Goal: Task Accomplishment & Management: Use online tool/utility

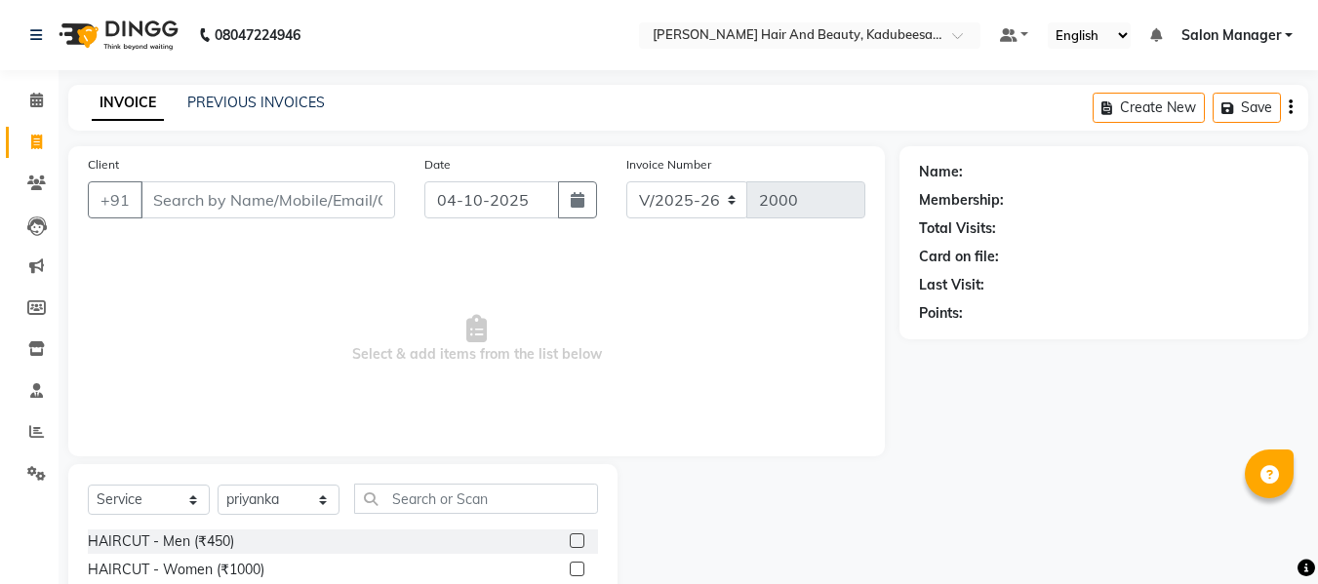
select select "7013"
select select "service"
select select "79629"
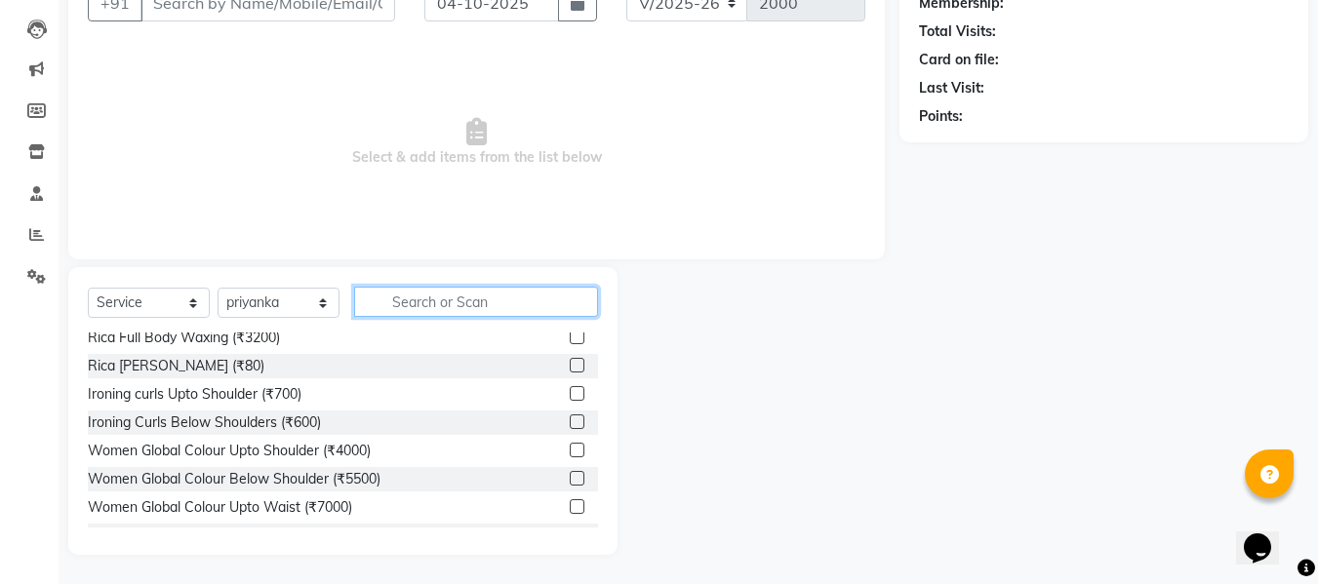
click at [445, 308] on input "text" at bounding box center [476, 302] width 244 height 30
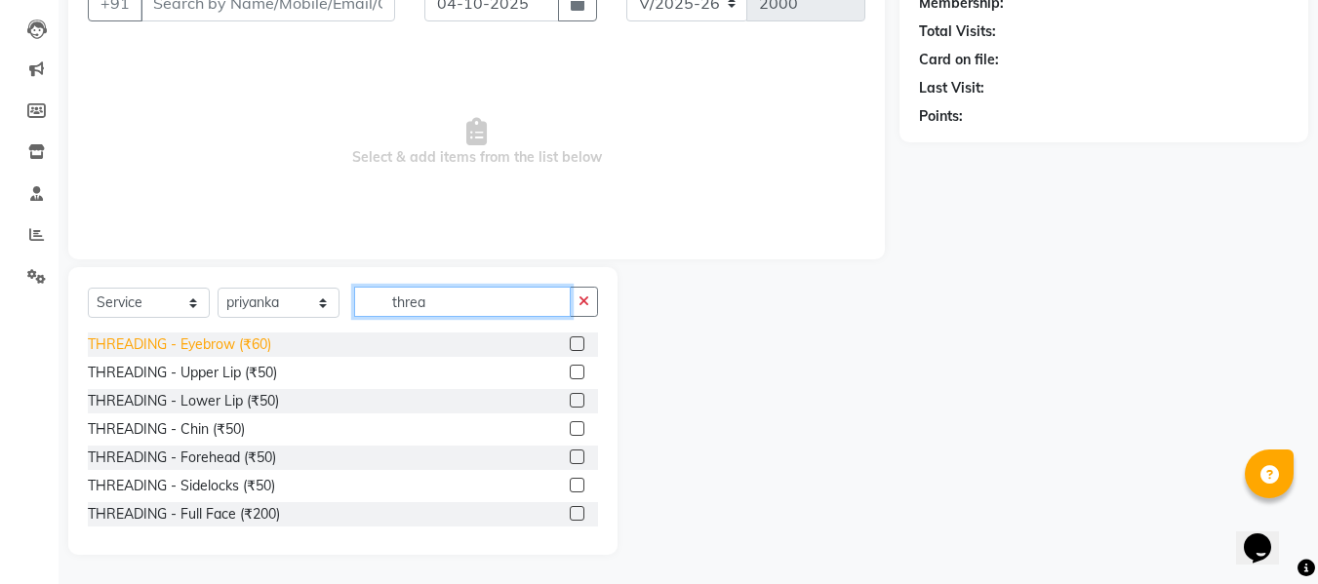
type input "threa"
click at [233, 351] on div "THREADING - Eyebrow (₹60)" at bounding box center [179, 345] width 183 height 20
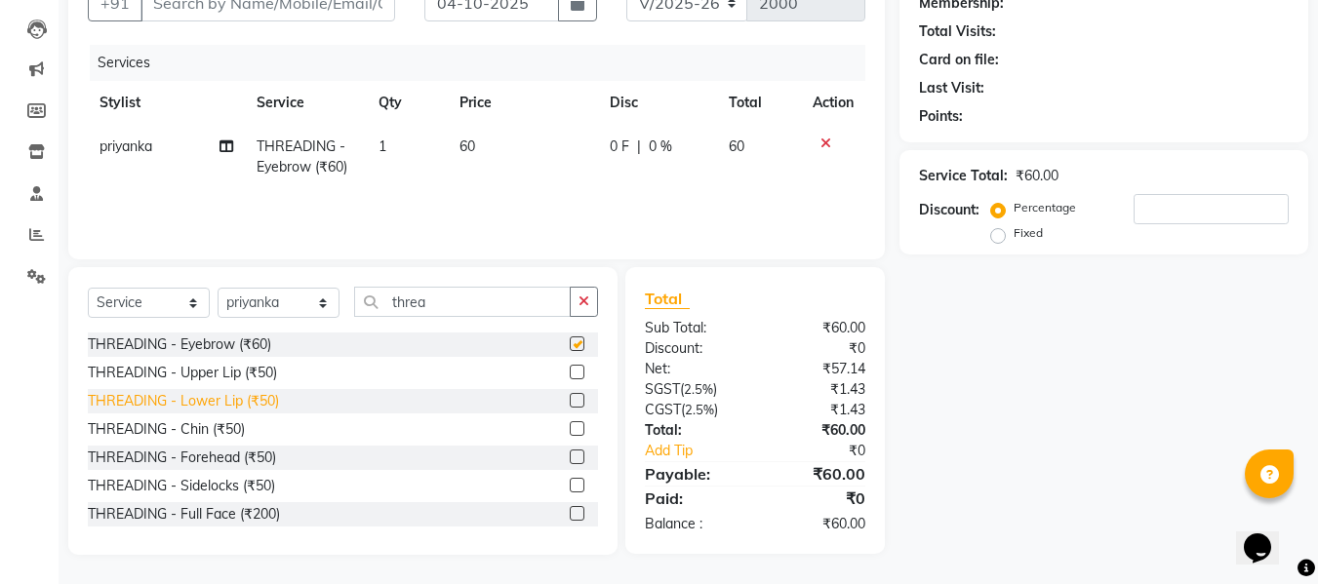
checkbox input "false"
click at [251, 379] on div "THREADING - Upper Lip (₹50)" at bounding box center [182, 373] width 189 height 20
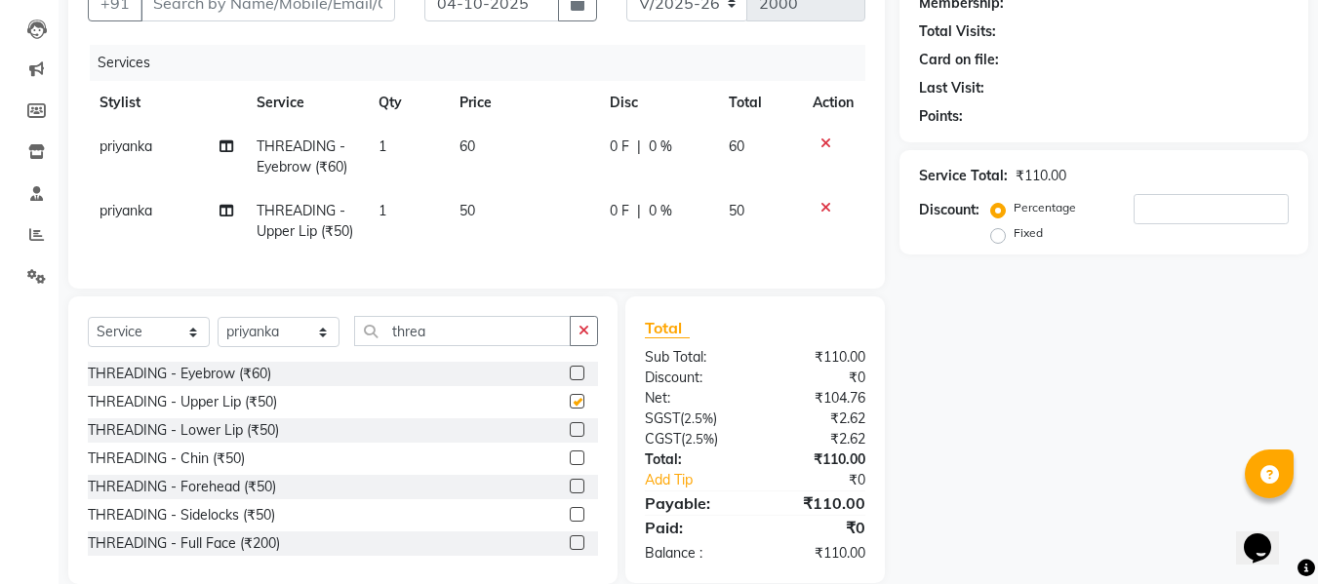
checkbox input "false"
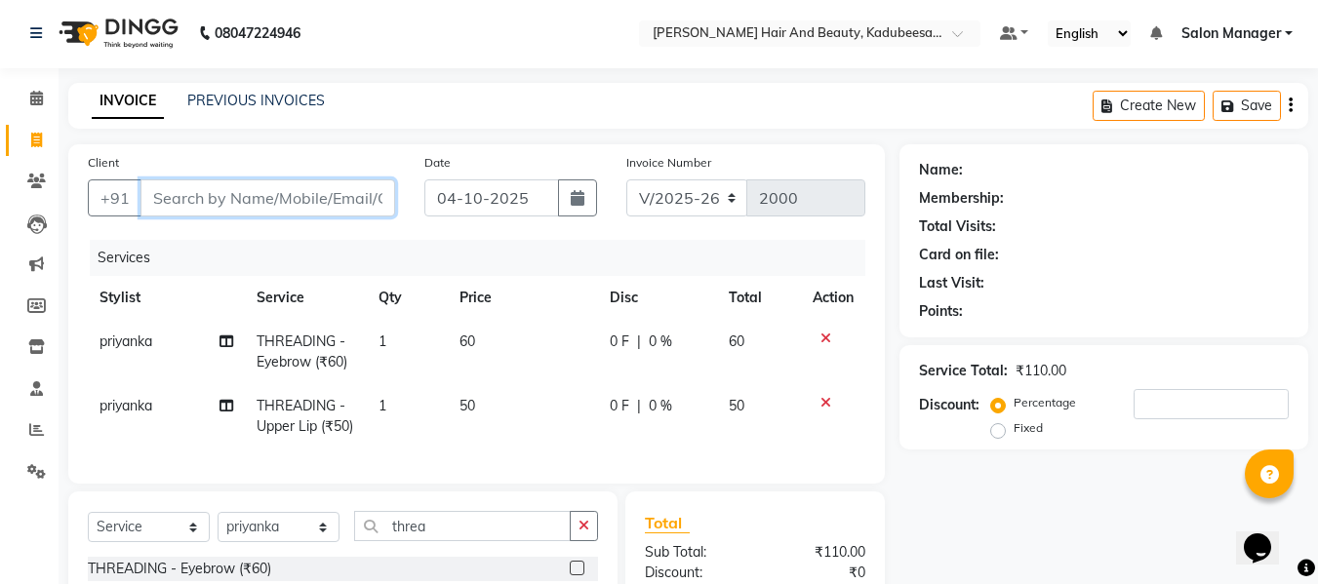
drag, startPoint x: 244, startPoint y: 194, endPoint x: 246, endPoint y: 174, distance: 20.6
click at [244, 192] on input "Client" at bounding box center [267, 197] width 255 height 37
click at [826, 400] on icon at bounding box center [825, 403] width 11 height 14
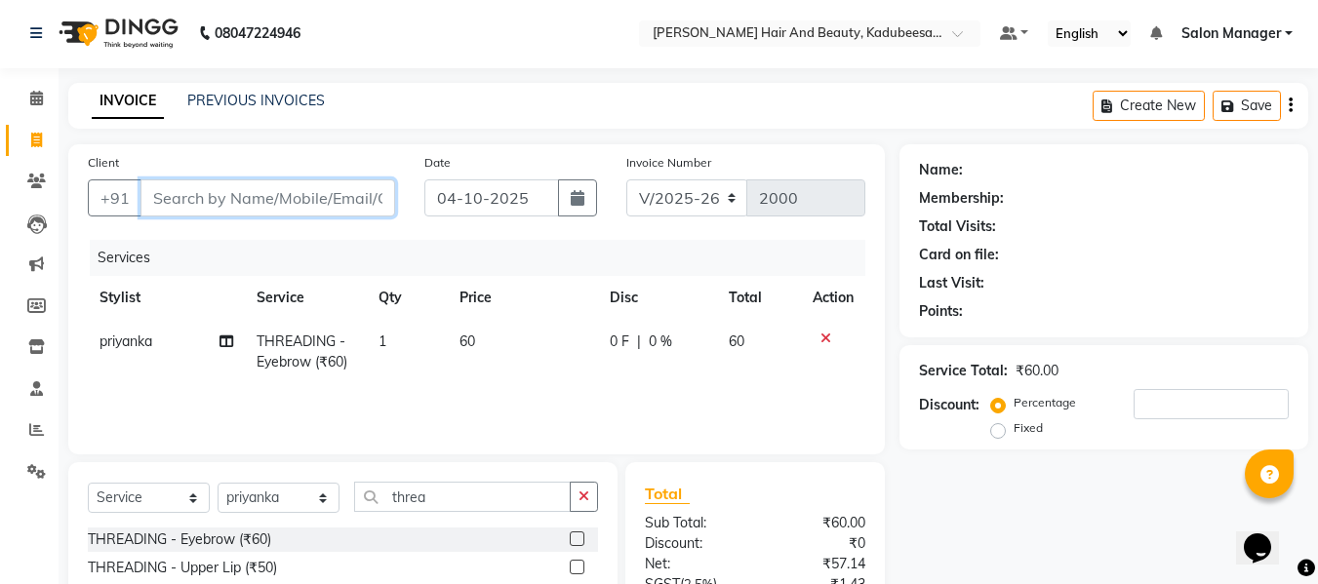
click at [246, 197] on input "Client" at bounding box center [267, 197] width 255 height 37
type input "8"
type input "0"
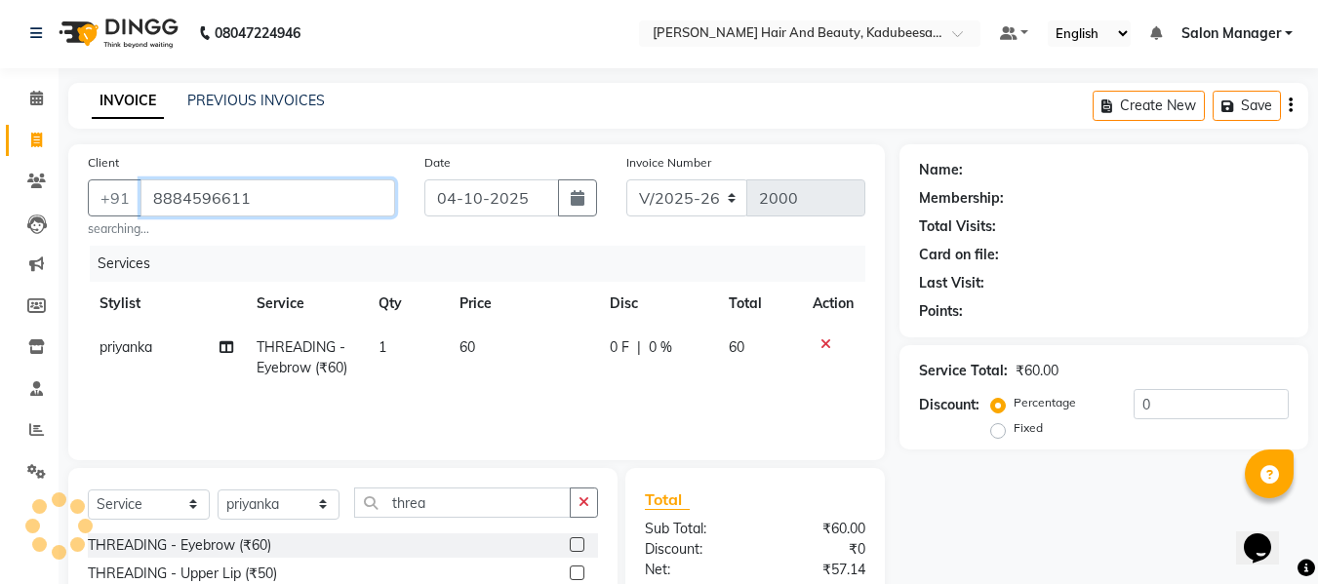
type input "8884596611"
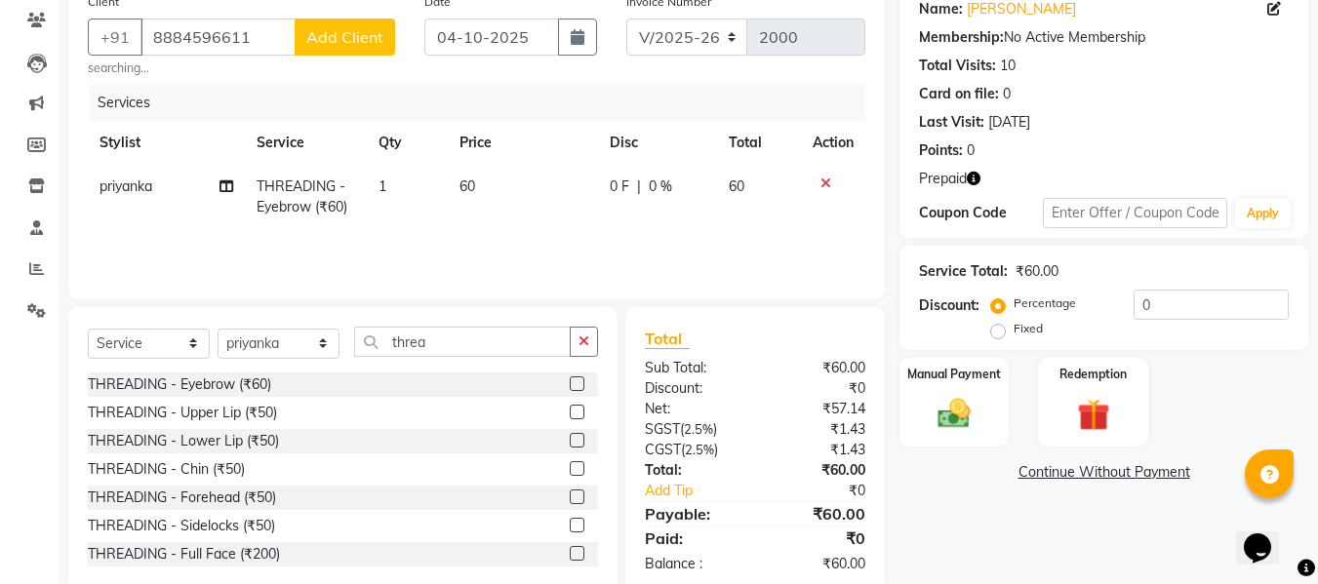
scroll to position [203, 0]
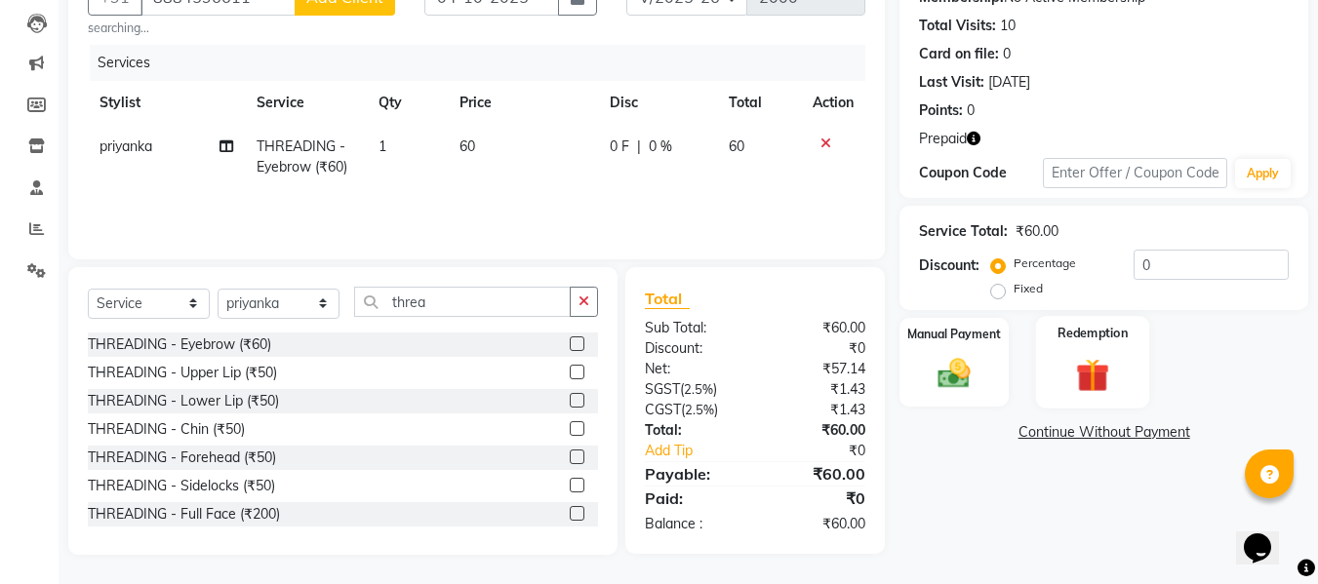
click at [1118, 389] on img at bounding box center [1092, 375] width 55 height 42
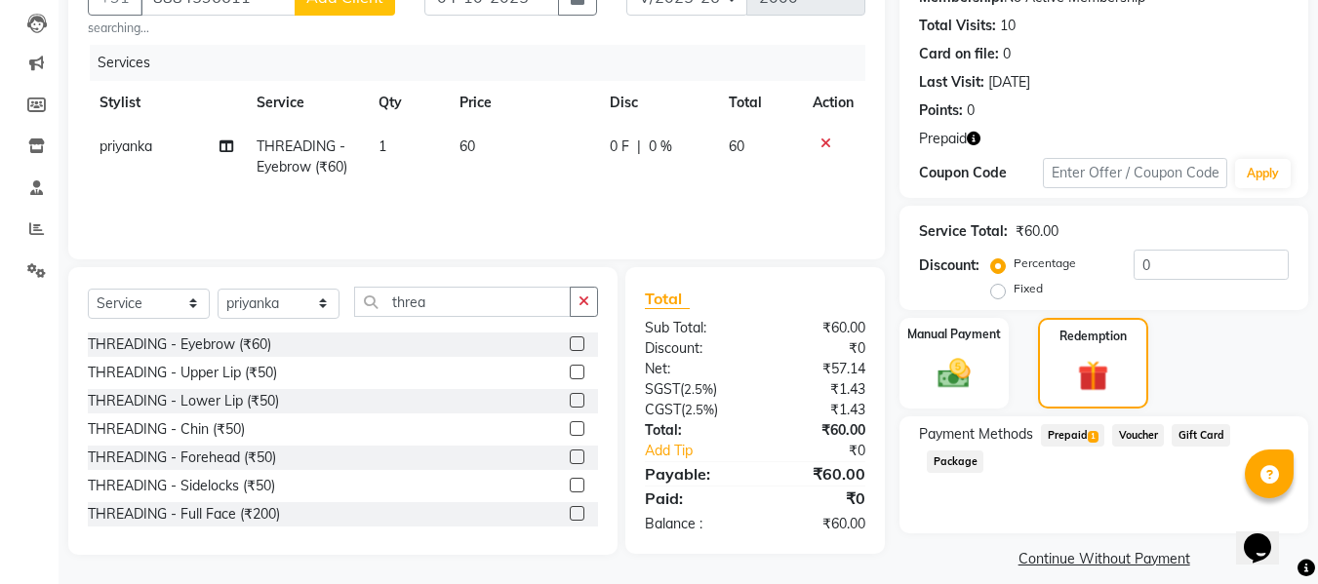
click at [1079, 438] on span "Prepaid 1" at bounding box center [1072, 435] width 63 height 22
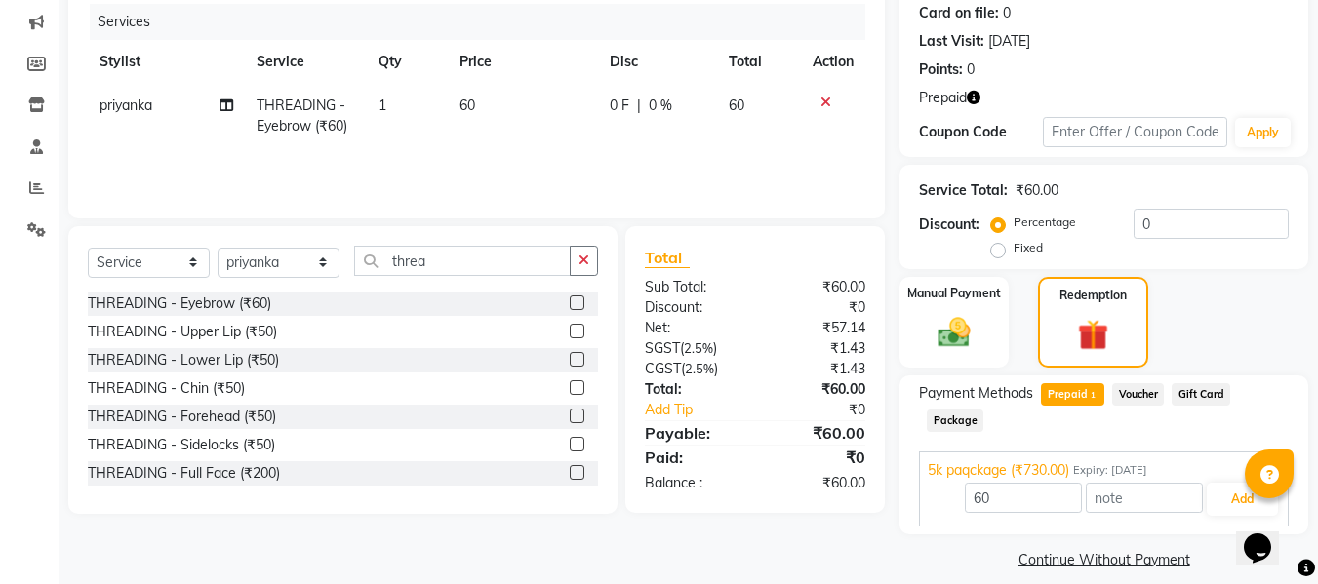
scroll to position [263, 0]
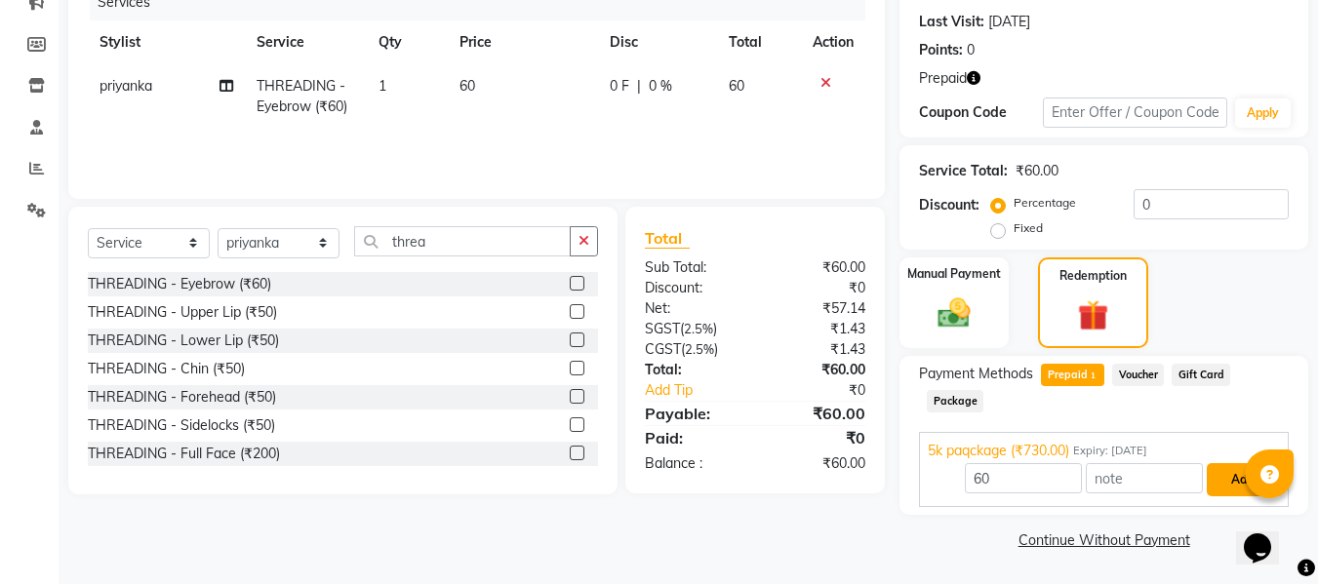
click at [1242, 471] on button "Add" at bounding box center [1241, 479] width 71 height 33
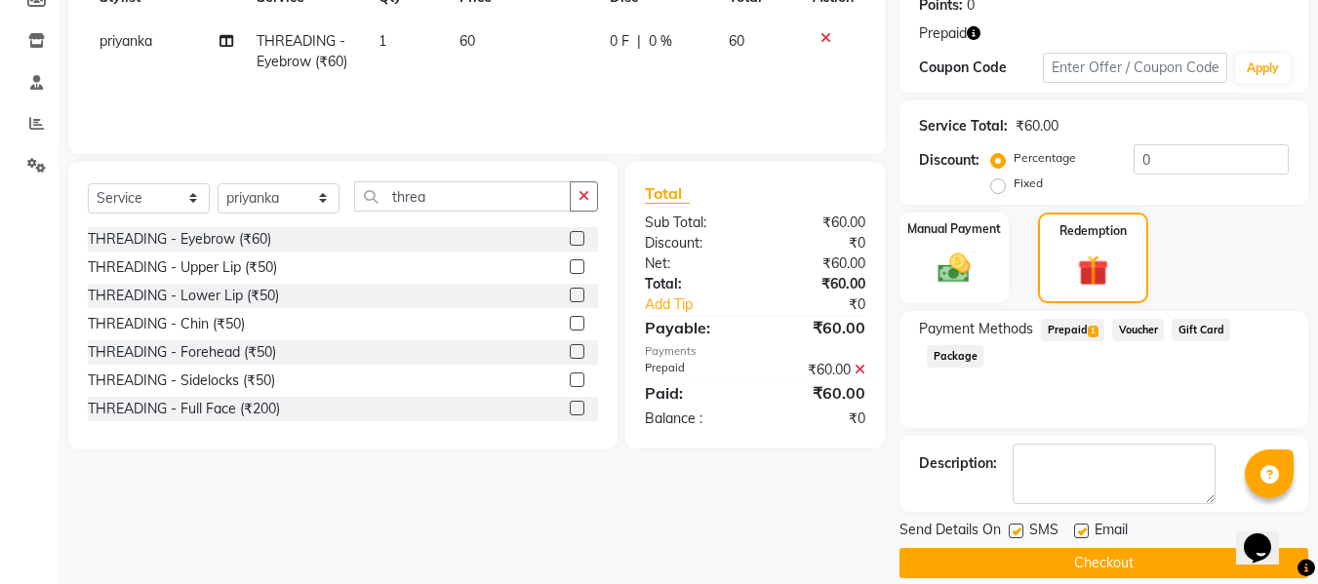
scroll to position [332, 0]
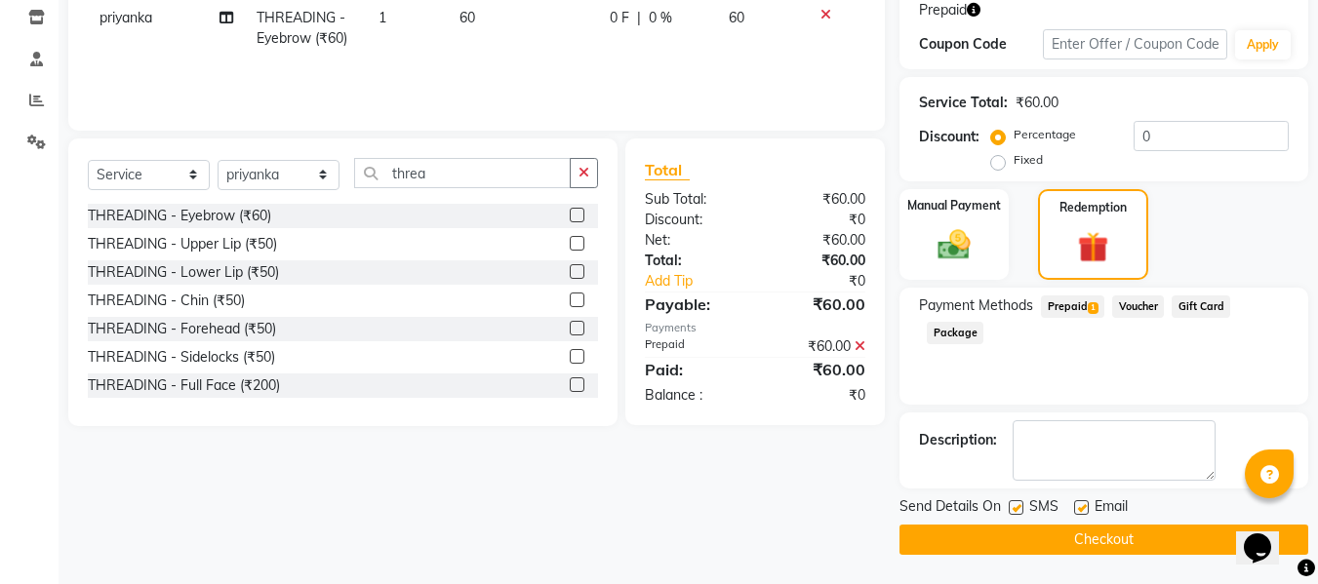
click at [1169, 526] on button "Checkout" at bounding box center [1103, 540] width 409 height 30
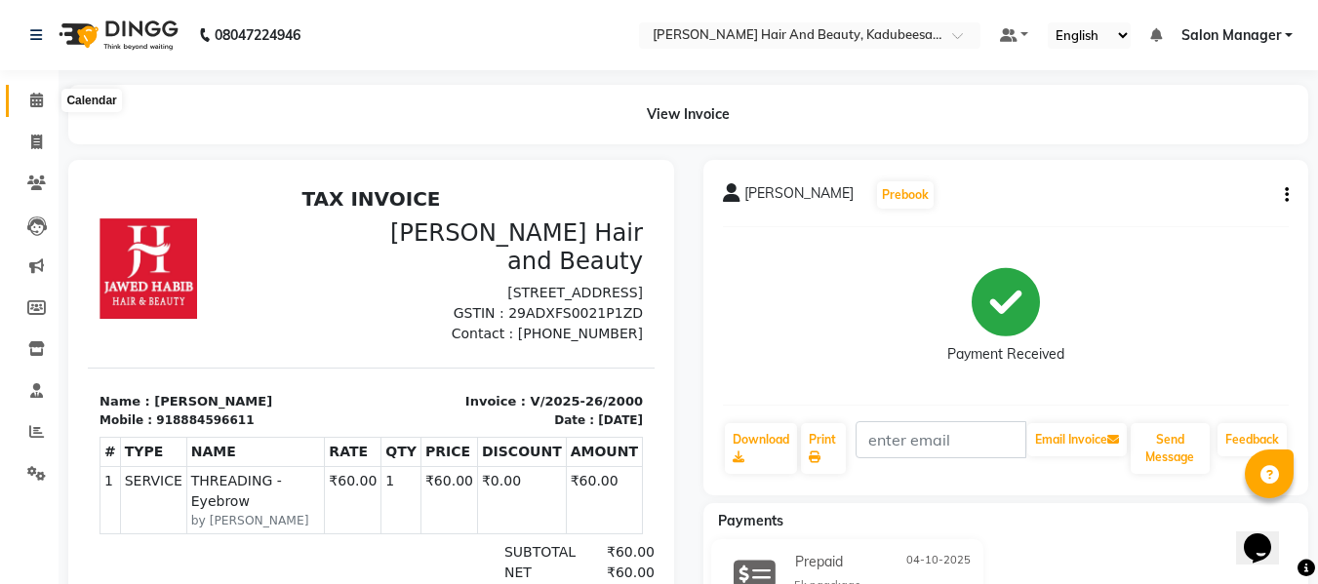
click at [47, 98] on span at bounding box center [37, 101] width 34 height 22
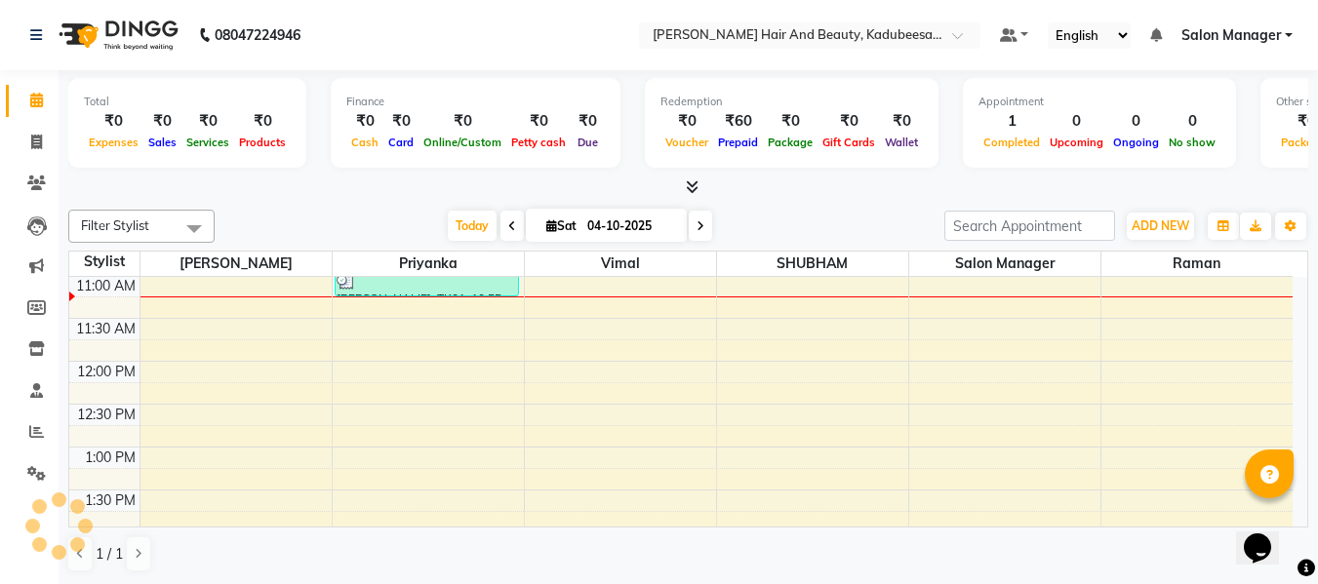
scroll to position [1, 0]
